Goal: Find contact information: Find contact information

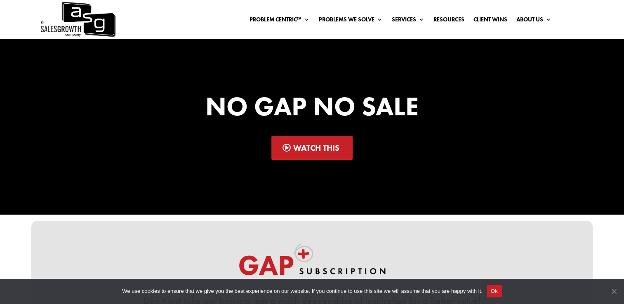
click at [615, 294] on span "Cookie Notice" at bounding box center [614, 292] width 8 height 8
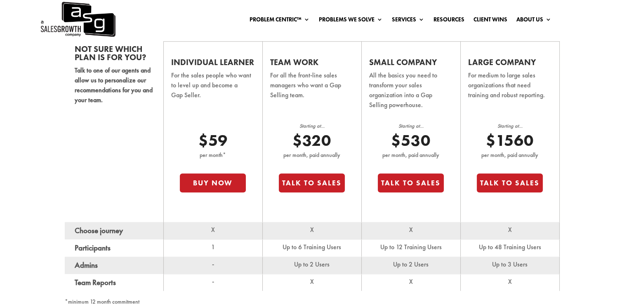
scroll to position [538, 0]
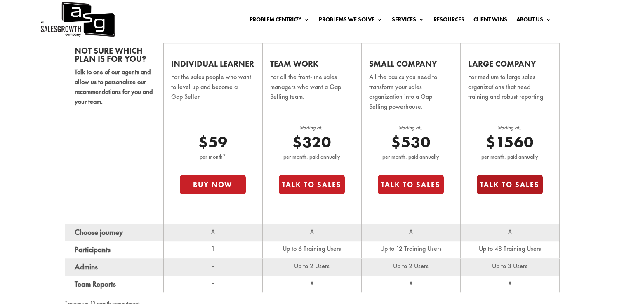
click at [514, 188] on button "Talk to Sales" at bounding box center [510, 184] width 66 height 19
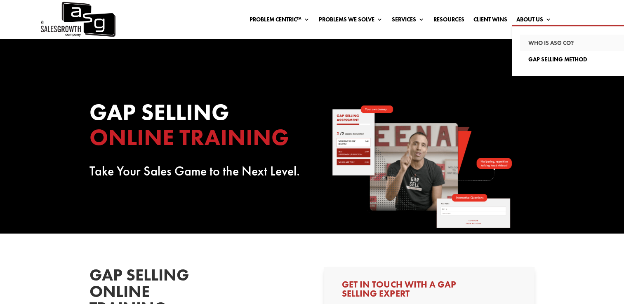
click at [558, 39] on link "Who Is ASG co?" at bounding box center [578, 43] width 116 height 17
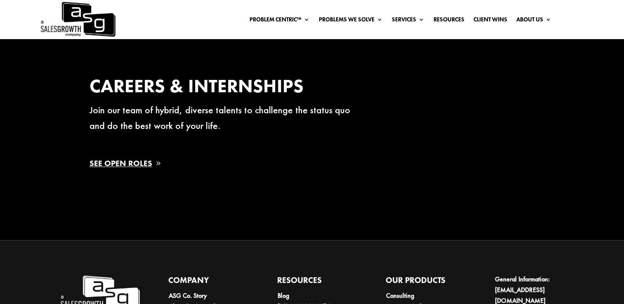
scroll to position [1403, 0]
